Goal: Task Accomplishment & Management: Use online tool/utility

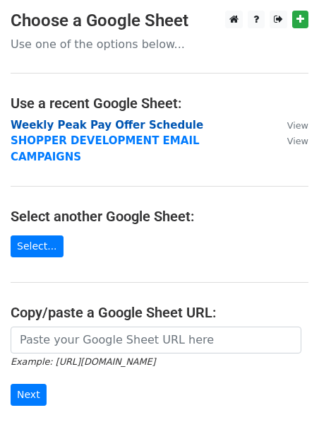
click at [82, 126] on strong "Weekly Peak Pay Offer Schedule" at bounding box center [107, 125] width 193 height 13
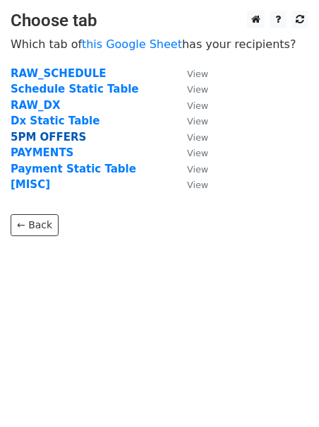
click at [59, 141] on strong "5PM OFFERS" at bounding box center [49, 137] width 76 height 13
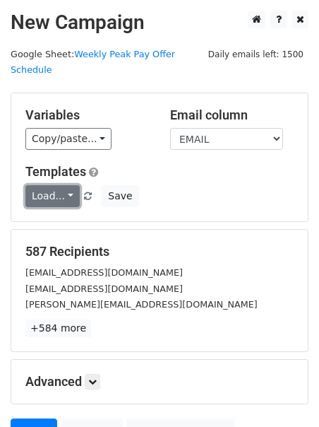
click at [57, 185] on link "Load..." at bounding box center [52, 196] width 54 height 22
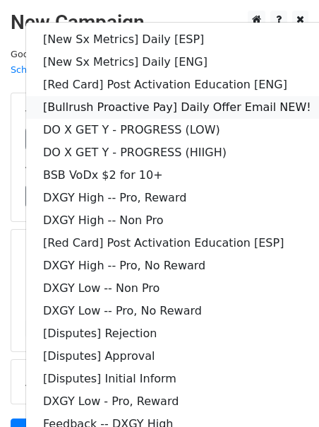
click at [88, 96] on link "[Bullrush Proactive Pay] Daily Offer Email NEW!" at bounding box center [177, 107] width 302 height 23
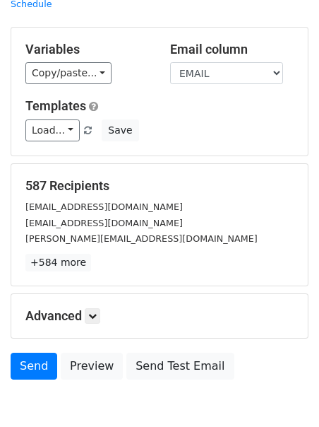
scroll to position [122, 0]
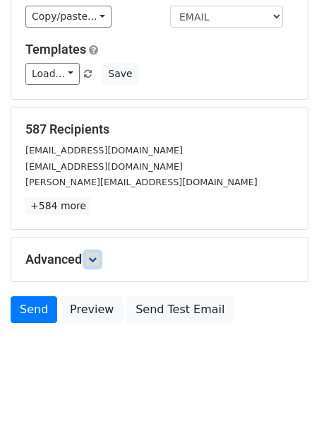
click at [92, 255] on icon at bounding box center [92, 259] width 8 height 8
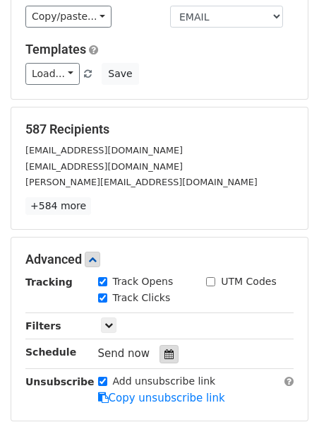
click at [166, 349] on icon at bounding box center [169, 354] width 9 height 10
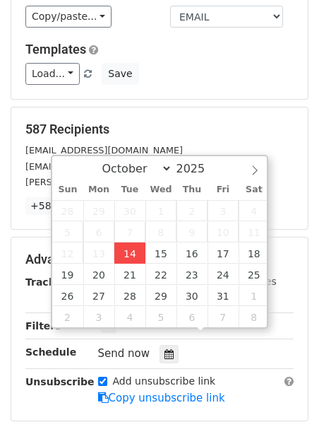
type input "2025-10-14 12:00"
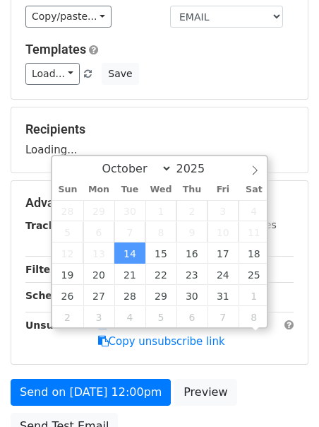
scroll to position [1, 0]
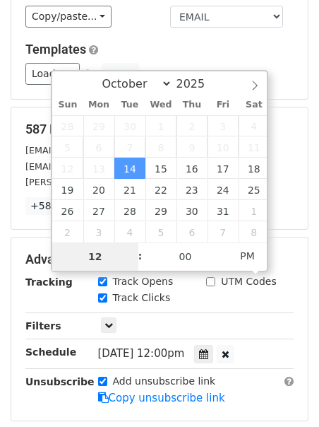
type input "2"
type input "2025-10-14 14:00"
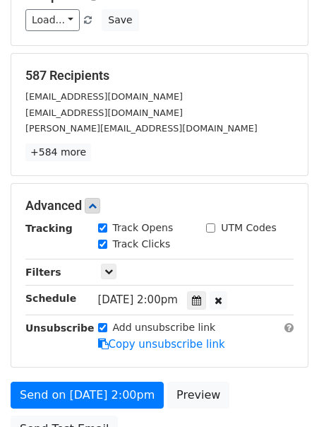
scroll to position [186, 0]
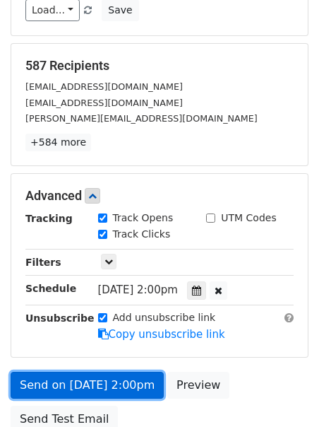
click at [73, 371] on link "Send on Oct 14 at 2:00pm" at bounding box center [87, 384] width 153 height 27
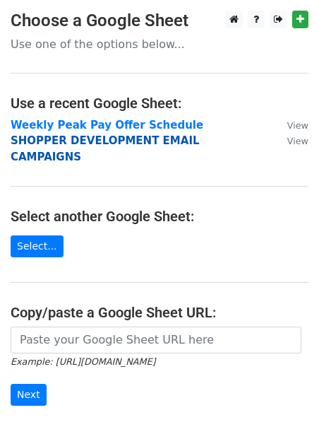
click at [66, 141] on strong "SHOPPER DEVELOPMENT EMAIL CAMPAIGNS" at bounding box center [105, 148] width 189 height 29
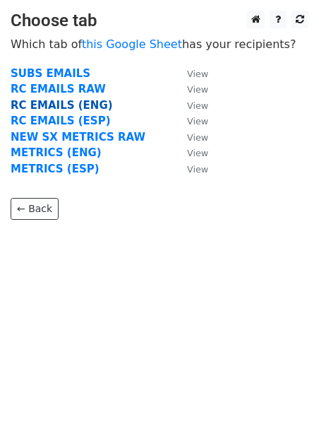
click at [56, 109] on strong "RC EMAILS (ENG)" at bounding box center [62, 105] width 102 height 13
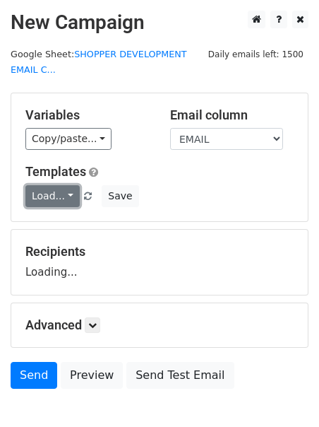
click at [30, 193] on link "Load..." at bounding box center [52, 196] width 54 height 22
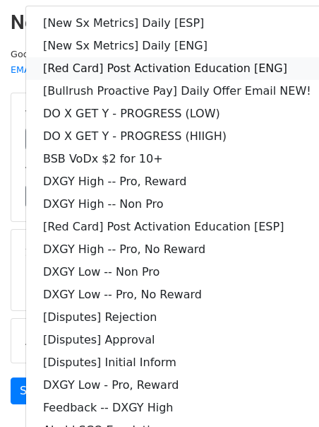
click at [148, 71] on link "[Red Card] Post Activation Education [ENG]" at bounding box center [177, 68] width 302 height 23
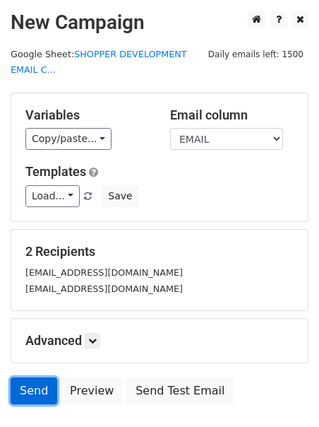
click at [45, 385] on link "Send" at bounding box center [34, 390] width 47 height 27
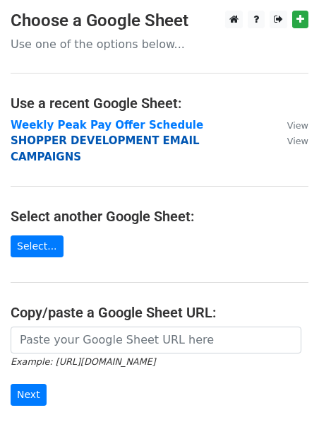
click at [30, 141] on strong "SHOPPER DEVELOPMENT EMAIL CAMPAIGNS" at bounding box center [105, 148] width 189 height 29
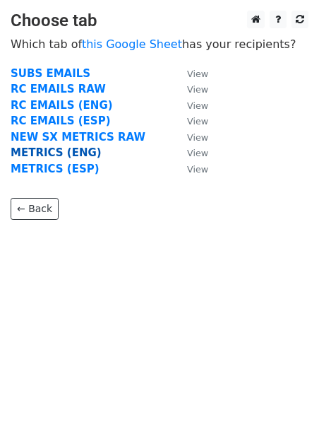
click at [30, 149] on strong "METRICS (ENG)" at bounding box center [56, 152] width 91 height 13
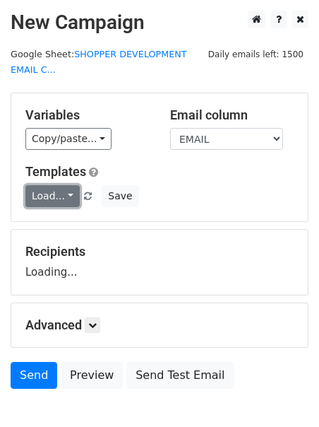
click at [57, 201] on link "Load..." at bounding box center [52, 196] width 54 height 22
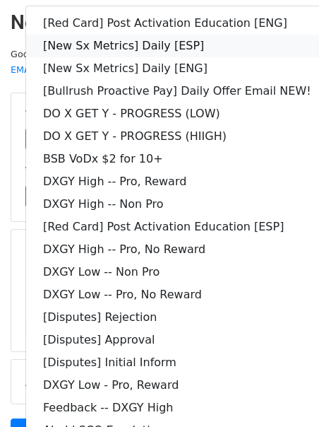
click at [109, 48] on link "[New Sx Metrics] Daily [ESP]" at bounding box center [177, 46] width 302 height 23
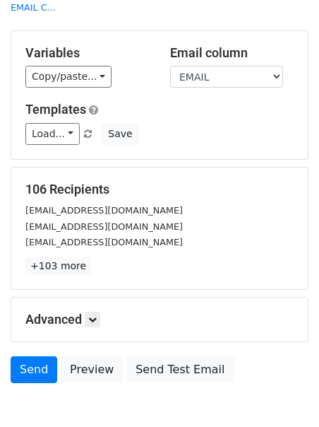
scroll to position [138, 0]
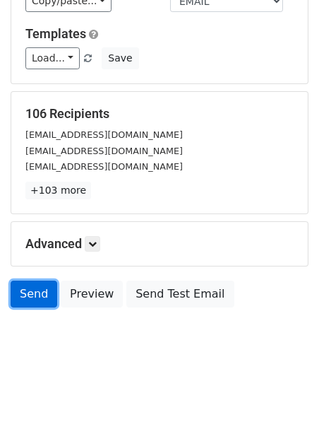
click at [27, 291] on link "Send" at bounding box center [34, 293] width 47 height 27
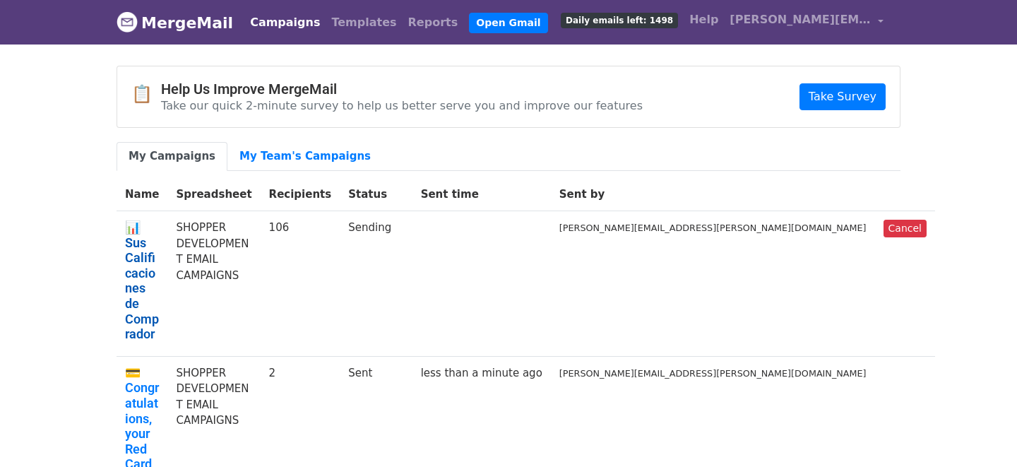
click at [159, 225] on link "📊 Sus Calificaciones de Comprador" at bounding box center [142, 281] width 34 height 122
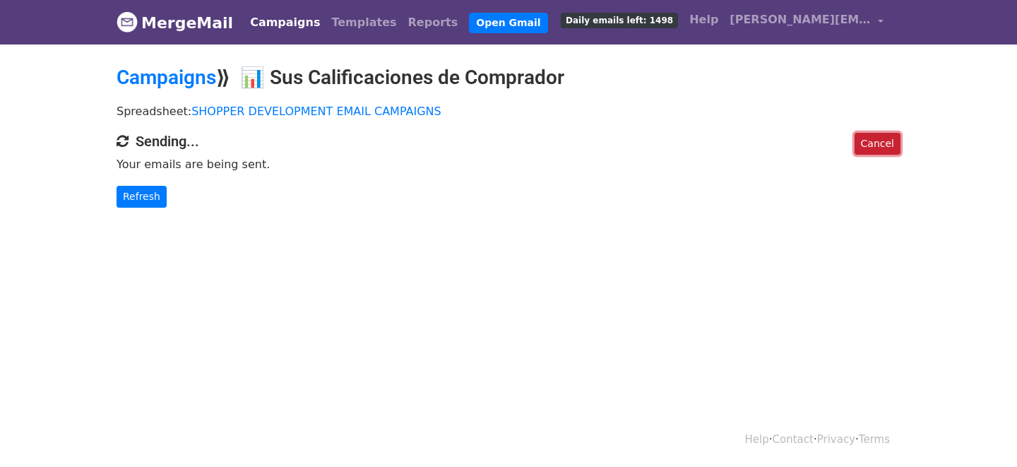
click at [885, 141] on link "Cancel" at bounding box center [877, 144] width 46 height 22
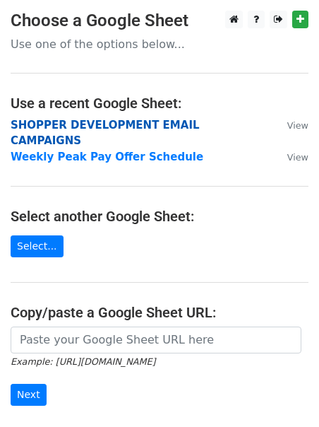
click at [19, 129] on strong "SHOPPER DEVELOPMENT EMAIL CAMPAIGNS" at bounding box center [105, 133] width 189 height 29
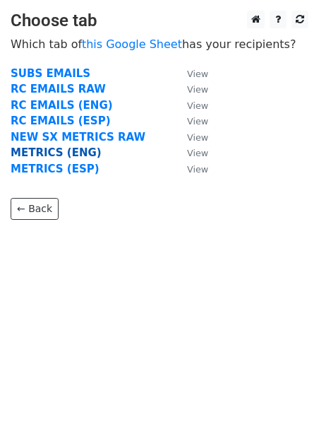
click at [28, 156] on strong "METRICS (ENG)" at bounding box center [56, 152] width 91 height 13
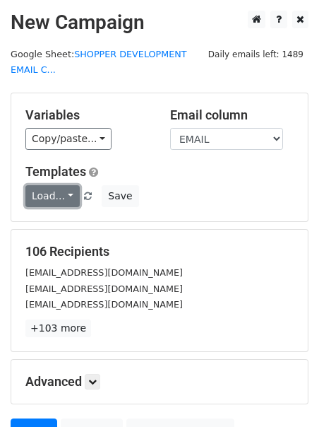
click at [44, 191] on link "Load..." at bounding box center [52, 196] width 54 height 22
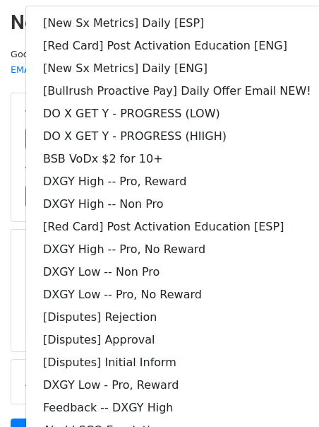
click at [14, 11] on h2 "New Campaign" at bounding box center [160, 23] width 298 height 24
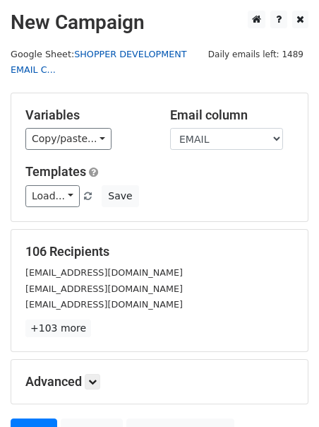
click at [31, 69] on link "SHOPPER DEVELOPMENT EMAIL C..." at bounding box center [99, 62] width 177 height 27
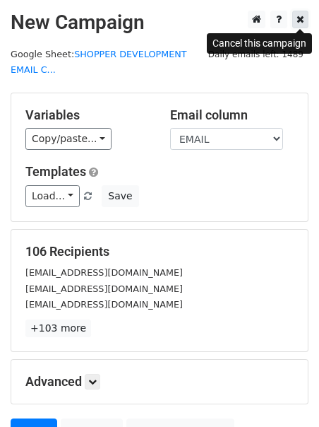
click at [297, 19] on icon at bounding box center [301, 19] width 8 height 10
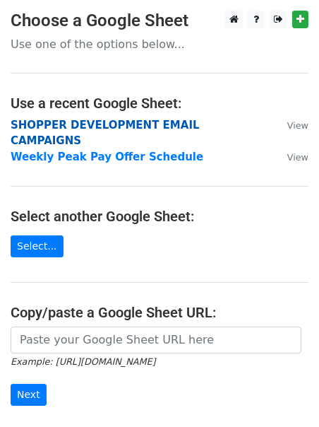
click at [112, 125] on strong "SHOPPER DEVELOPMENT EMAIL CAMPAIGNS" at bounding box center [105, 133] width 189 height 29
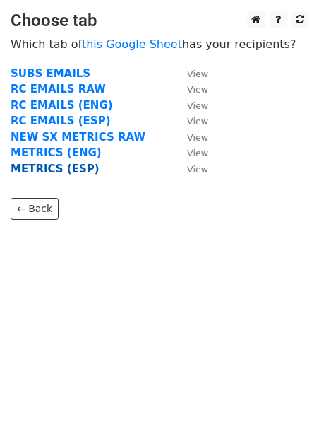
click at [60, 167] on strong "METRICS (ESP)" at bounding box center [55, 168] width 89 height 13
click at [62, 169] on strong "METRICS (ESP)" at bounding box center [55, 168] width 89 height 13
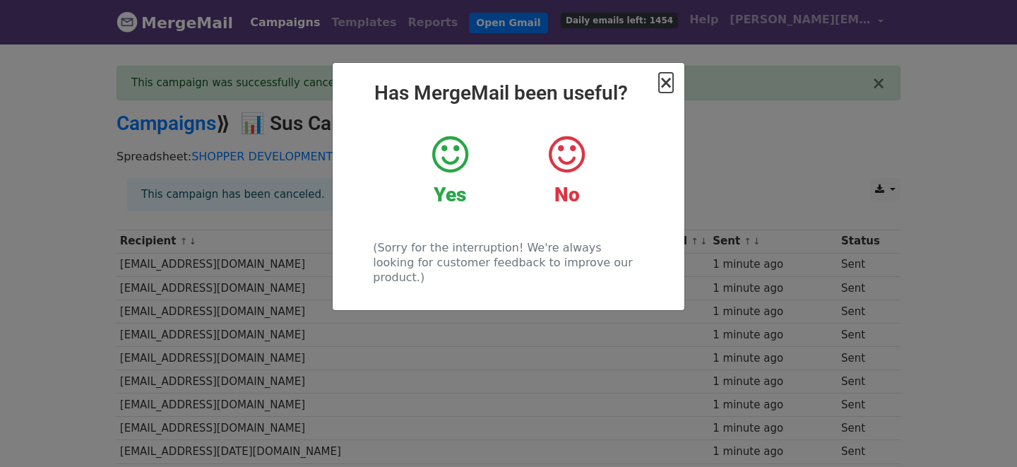
click at [669, 81] on span "×" at bounding box center [666, 83] width 14 height 20
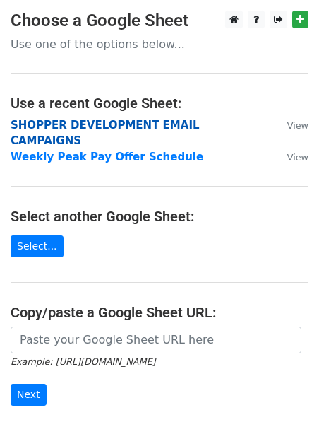
click at [66, 123] on strong "SHOPPER DEVELOPMENT EMAIL CAMPAIGNS" at bounding box center [105, 133] width 189 height 29
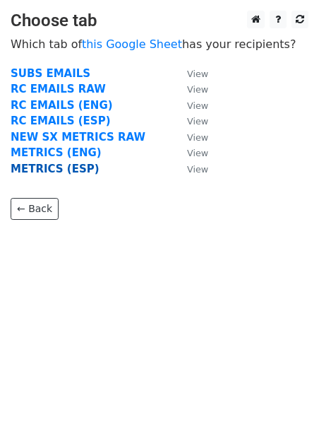
click at [43, 167] on strong "METRICS (ESP)" at bounding box center [55, 168] width 89 height 13
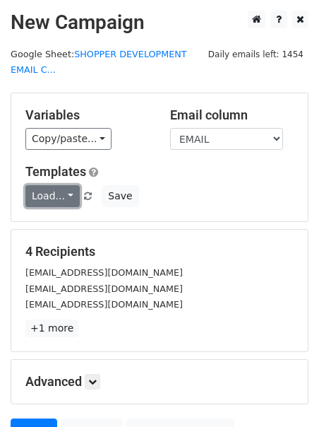
click at [44, 186] on link "Load..." at bounding box center [52, 196] width 54 height 22
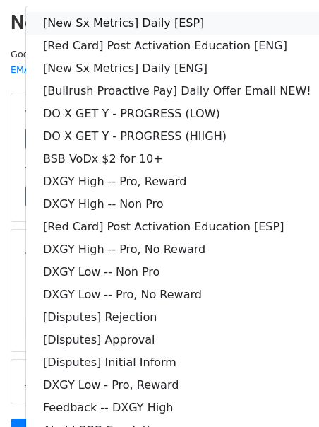
click at [140, 17] on link "[New Sx Metrics] Daily [ESP]" at bounding box center [177, 23] width 302 height 23
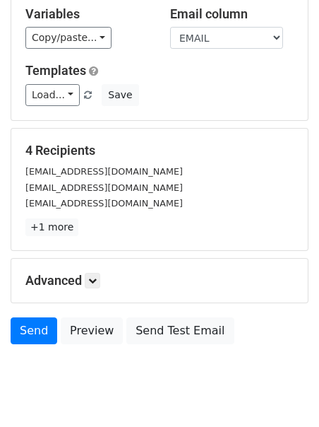
scroll to position [114, 0]
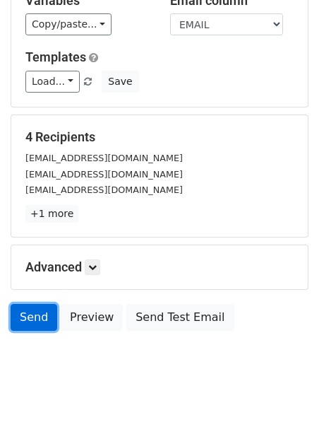
click at [29, 311] on link "Send" at bounding box center [34, 317] width 47 height 27
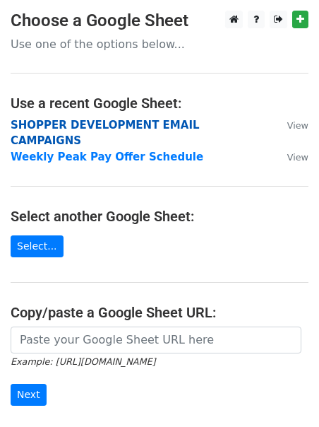
click at [53, 124] on strong "SHOPPER DEVELOPMENT EMAIL CAMPAIGNS" at bounding box center [105, 133] width 189 height 29
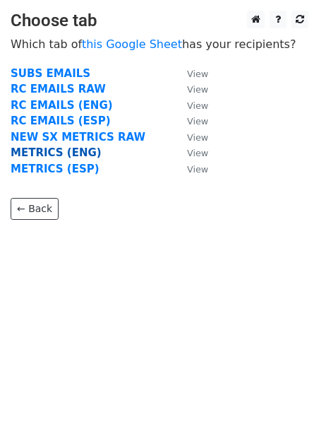
click at [43, 150] on strong "METRICS (ENG)" at bounding box center [56, 152] width 91 height 13
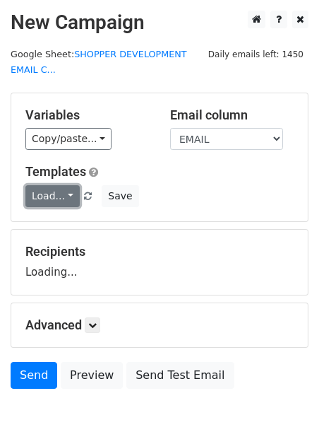
click at [37, 195] on link "Load..." at bounding box center [52, 196] width 54 height 22
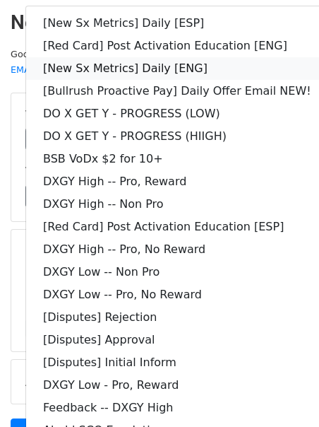
click at [86, 67] on link "[New Sx Metrics] Daily [ENG]" at bounding box center [177, 68] width 302 height 23
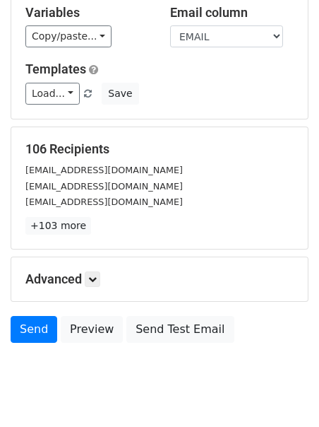
scroll to position [138, 0]
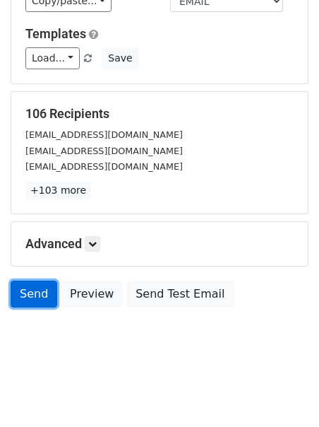
click at [24, 290] on link "Send" at bounding box center [34, 293] width 47 height 27
